Goal: Navigation & Orientation: Find specific page/section

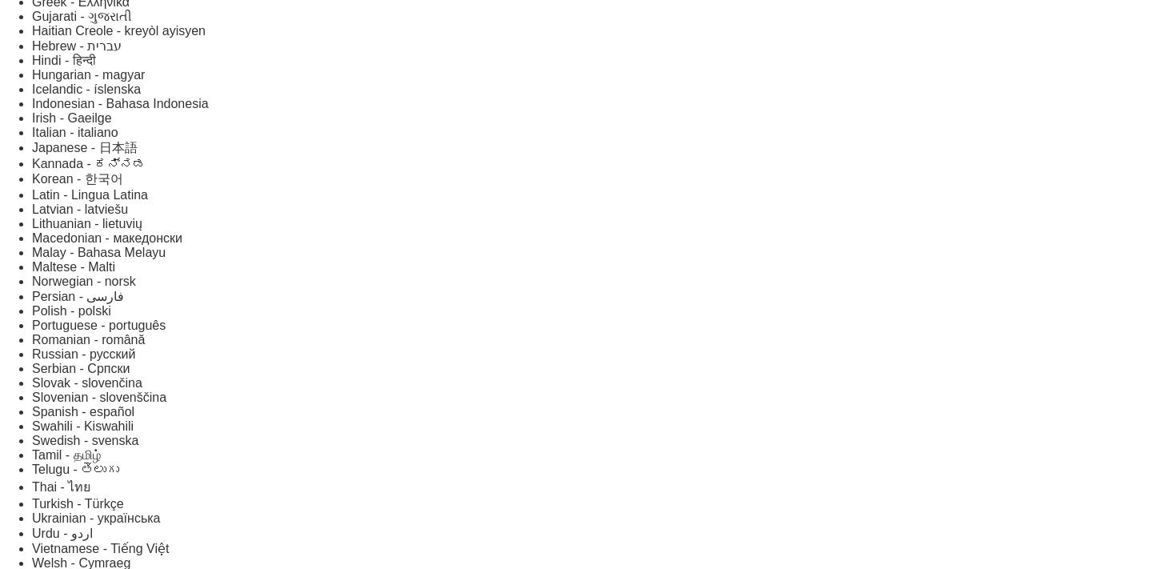
scroll to position [582, 0]
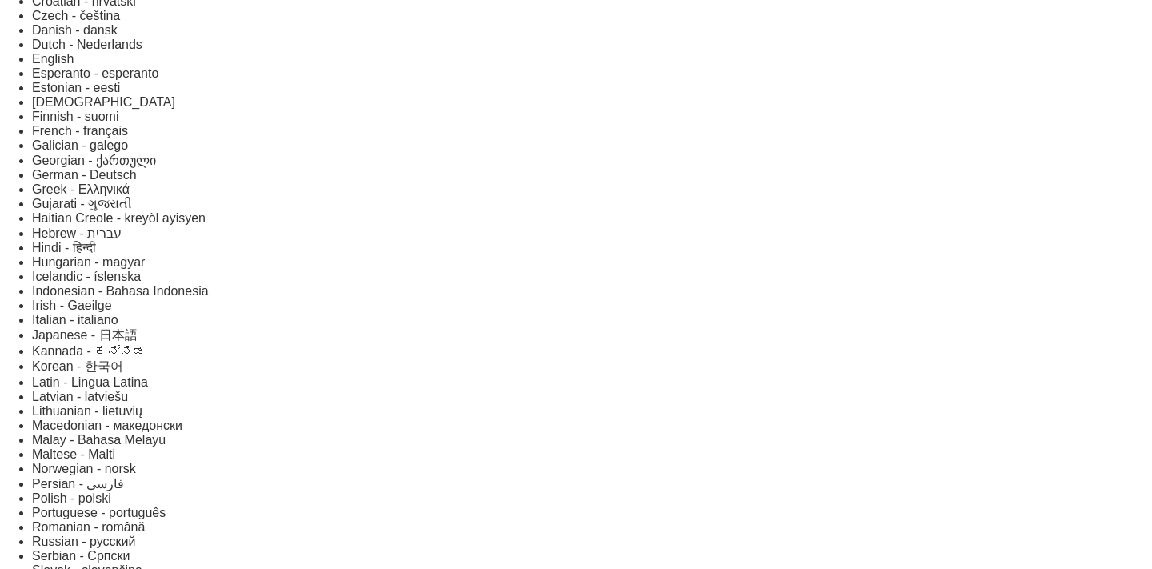
scroll to position [246, 0]
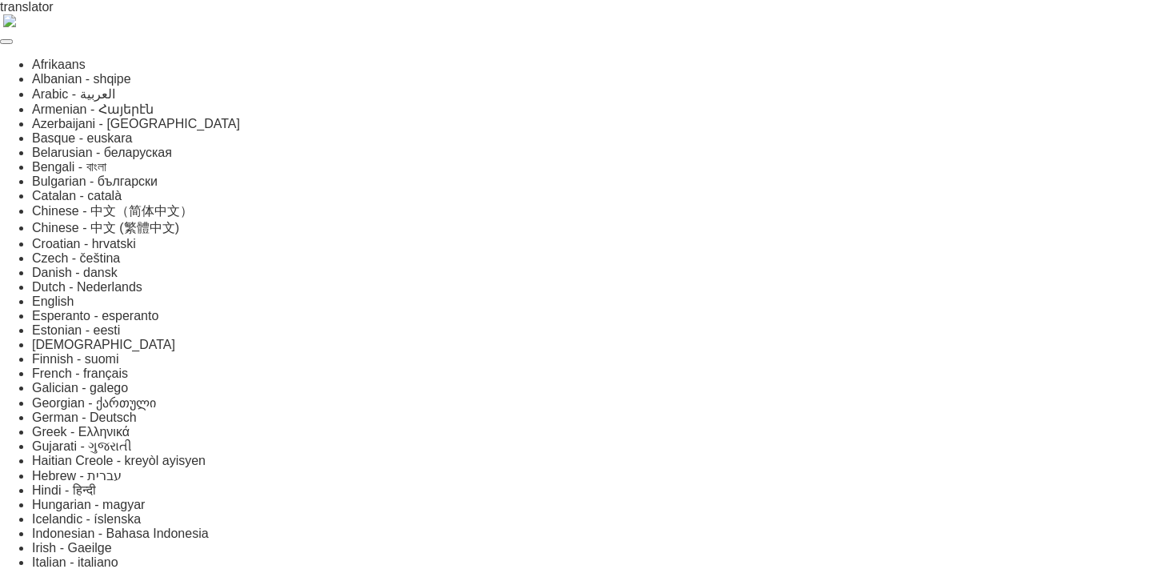
scroll to position [246, 0]
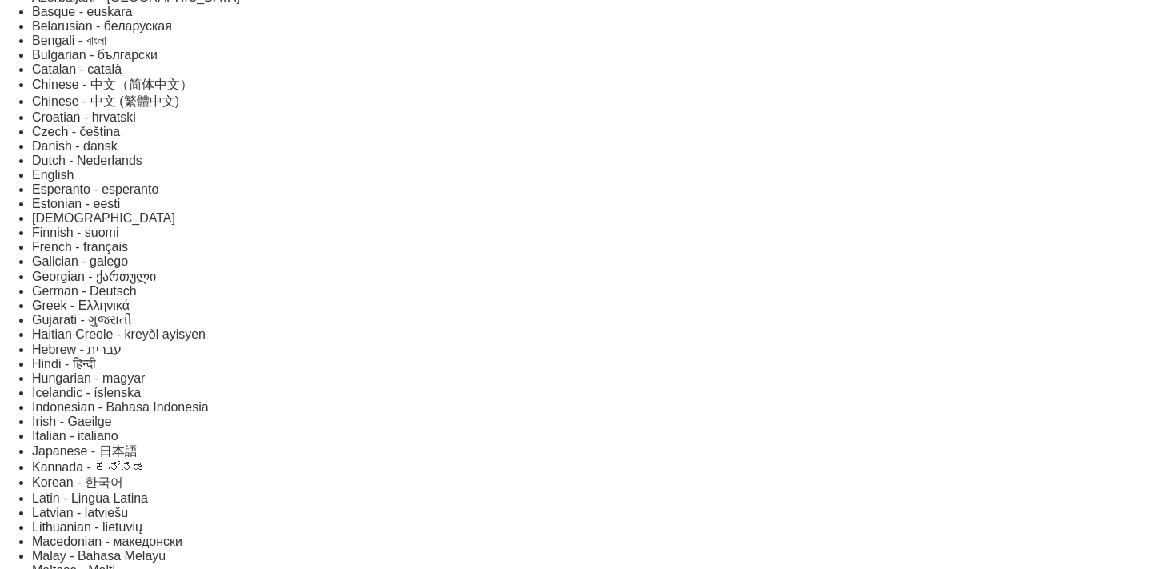
scroll to position [129, 0]
drag, startPoint x: 128, startPoint y: 126, endPoint x: 476, endPoint y: 124, distance: 348.0
copy h1 "Cap Tappers Run Club"
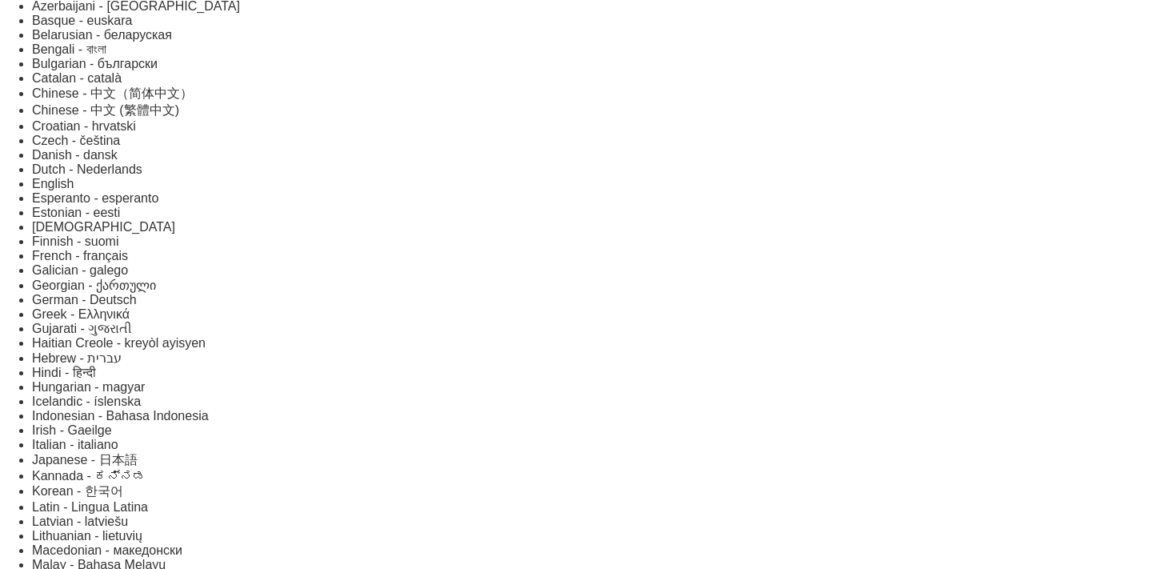
scroll to position [115, 0]
copy h1 "Cap Tappers Run Club"
